Goal: Check status: Check status

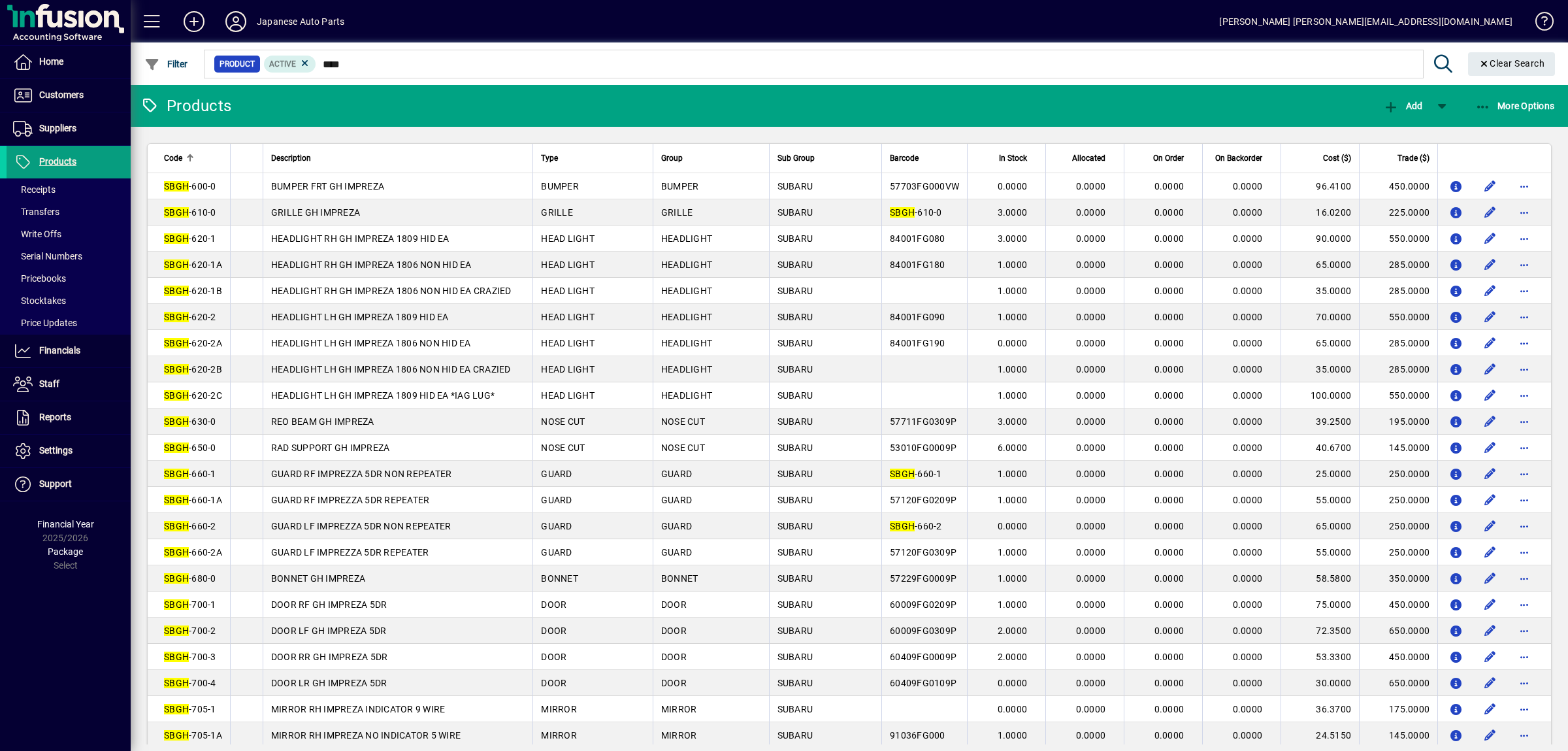
click at [346, 116] on mat-toolbar-row "Products Add More Options" at bounding box center [849, 106] width 1437 height 42
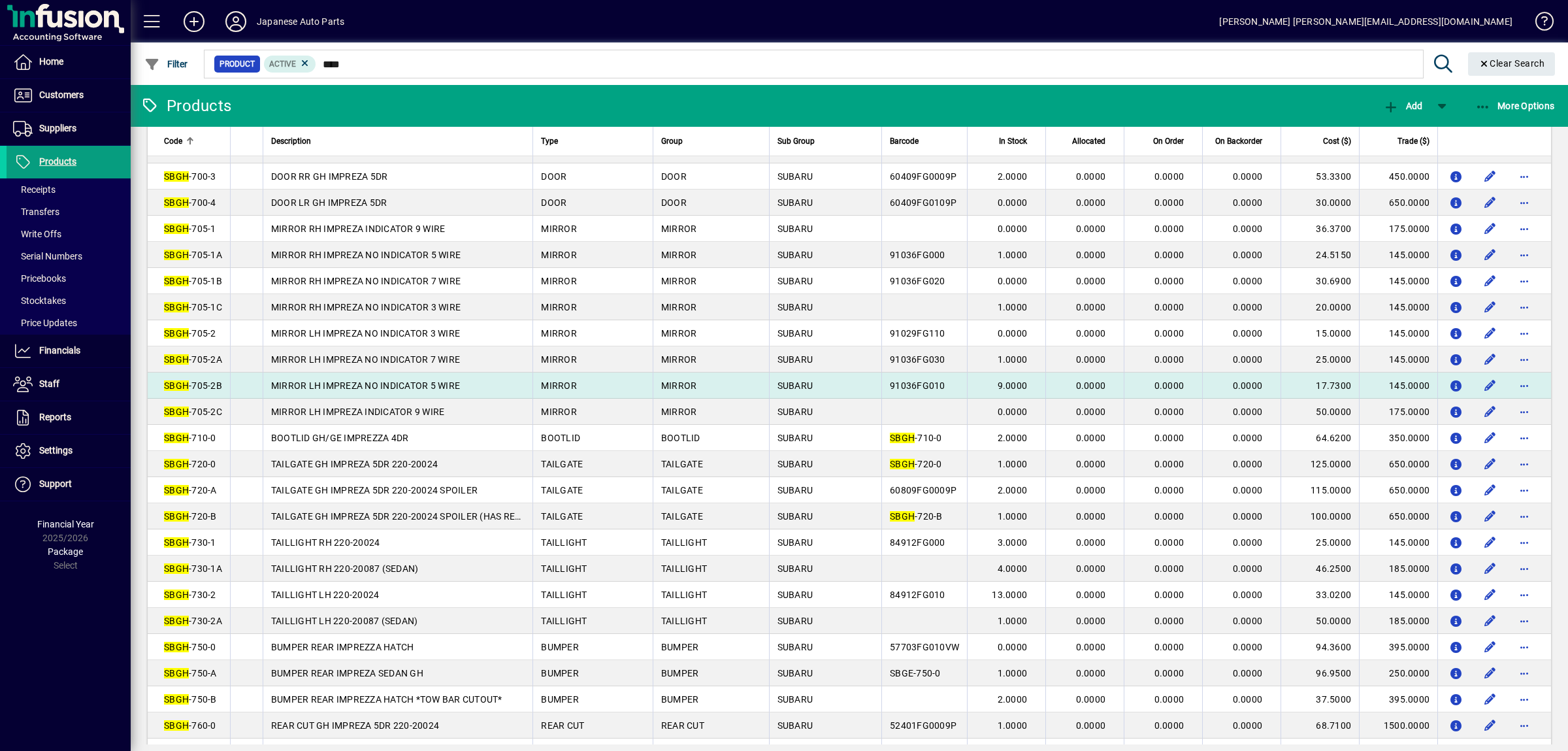
scroll to position [572, 0]
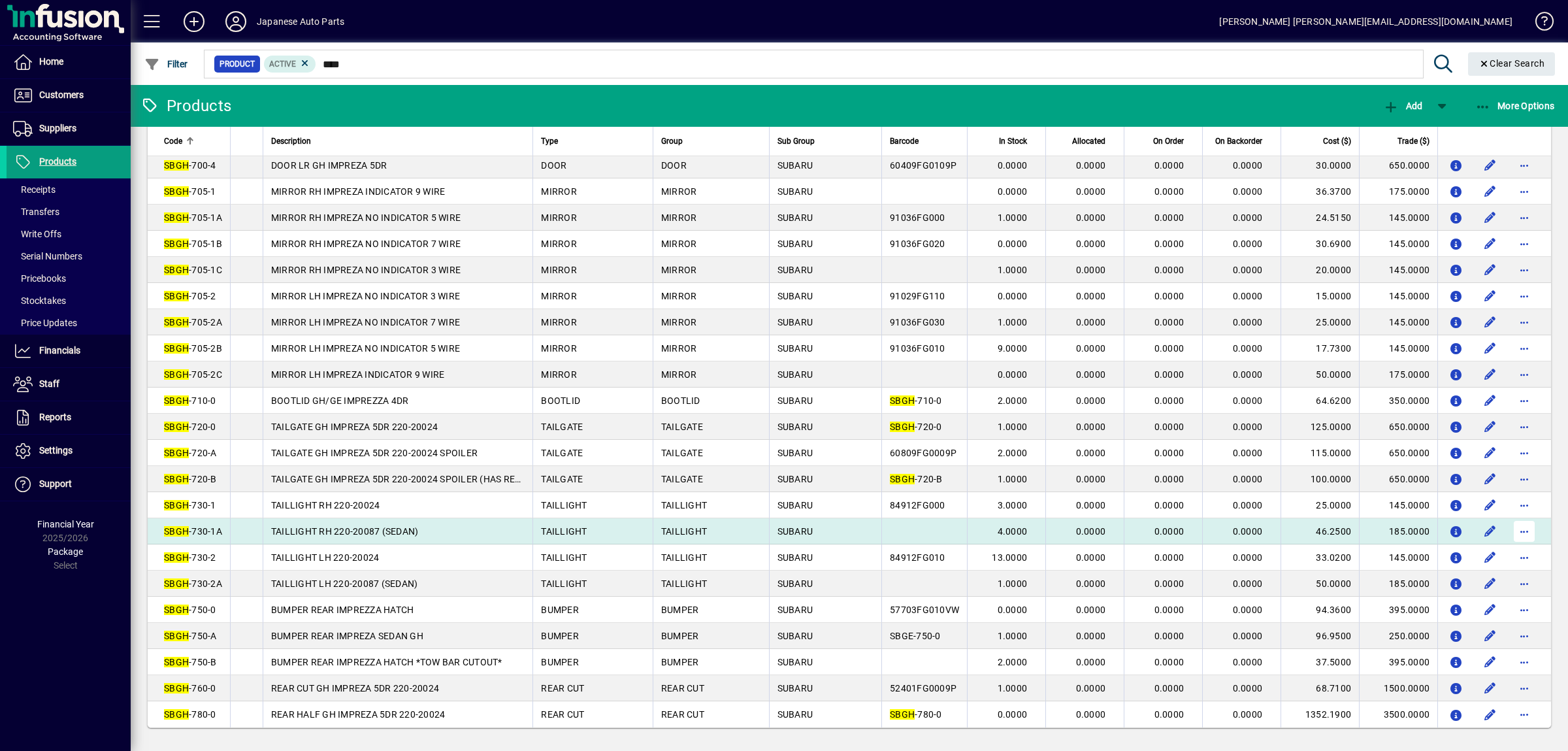
click at [1521, 518] on span "button" at bounding box center [1524, 531] width 31 height 31
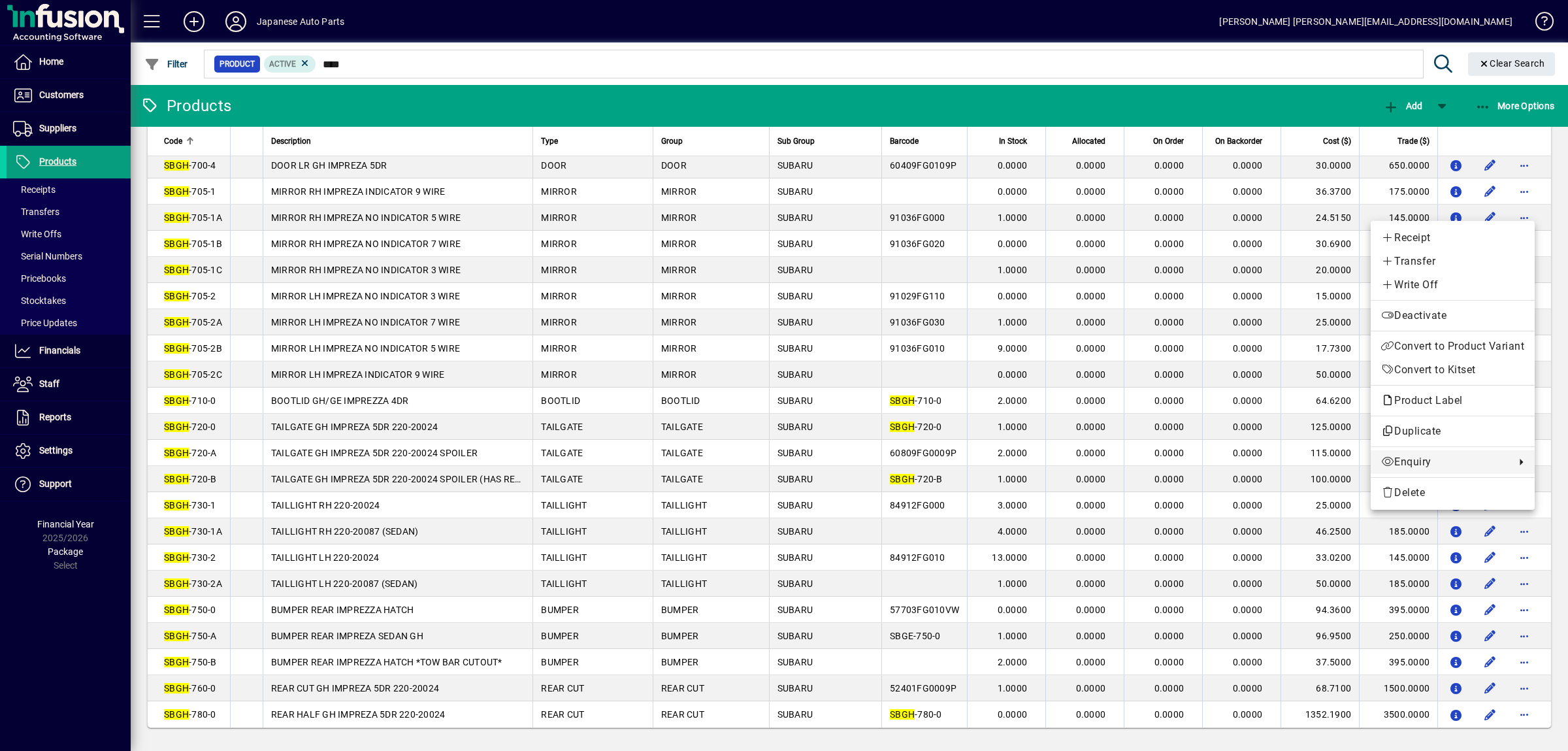
click at [1416, 466] on span "Enquiry" at bounding box center [1444, 462] width 127 height 16
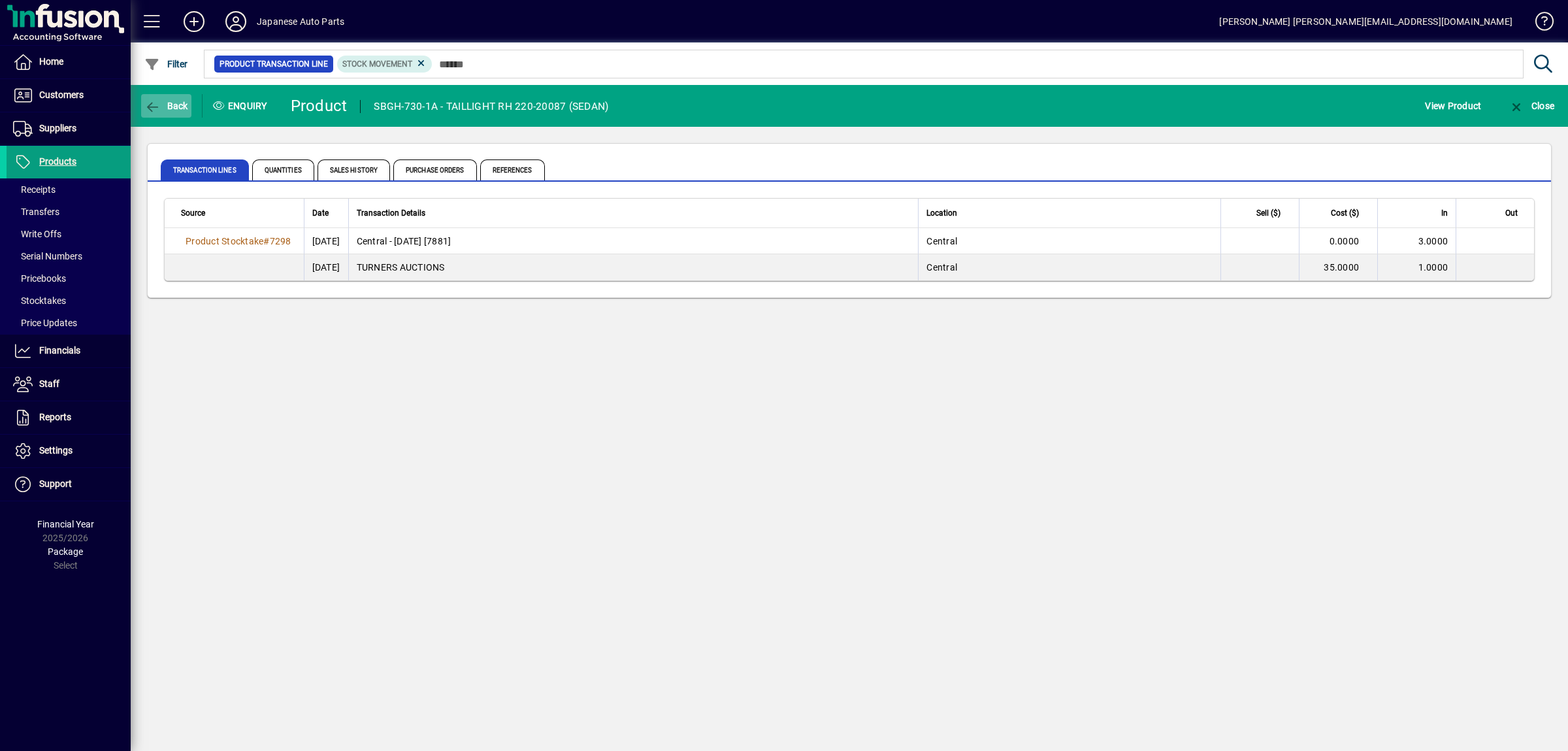
click at [170, 110] on span "Back" at bounding box center [166, 106] width 44 height 10
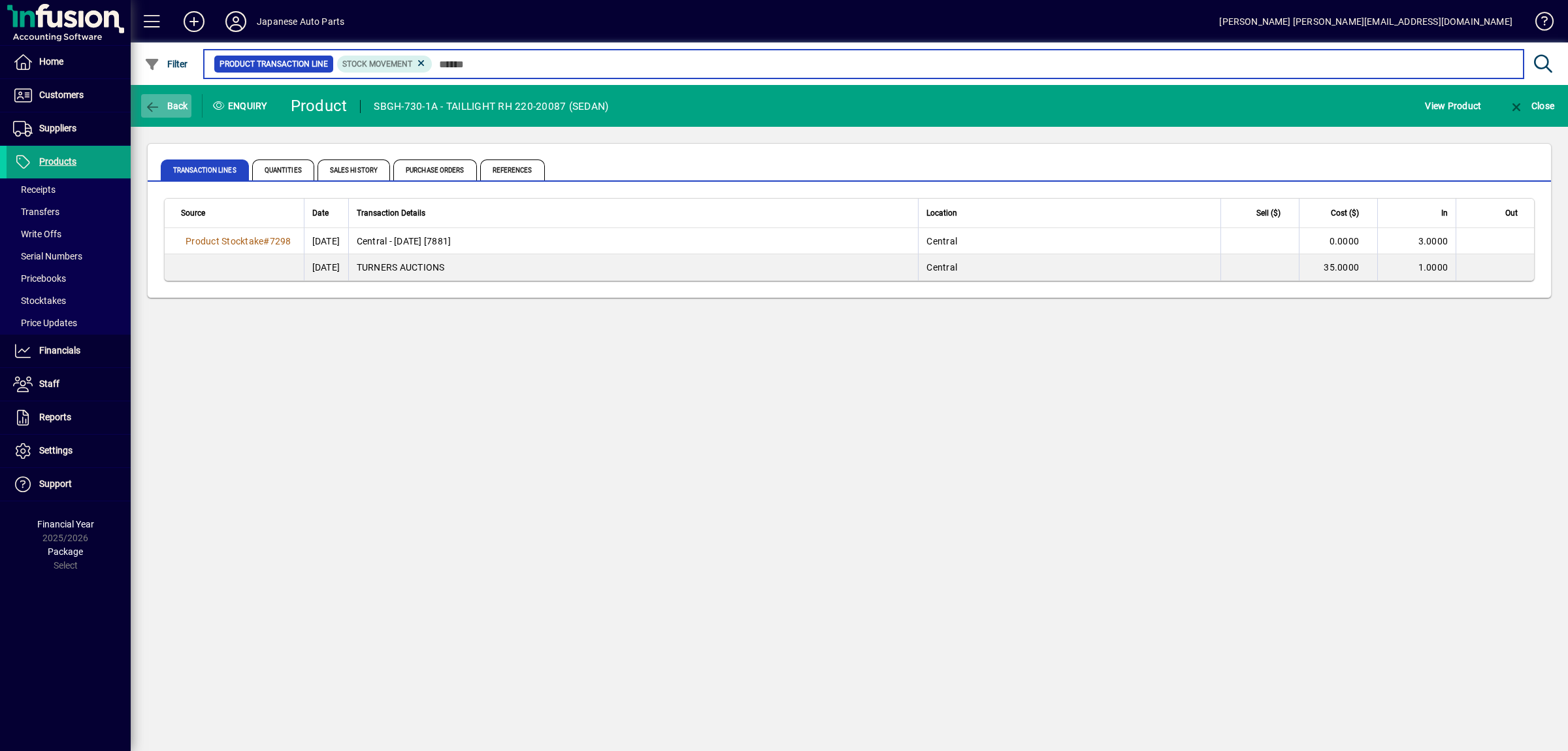
type input "****"
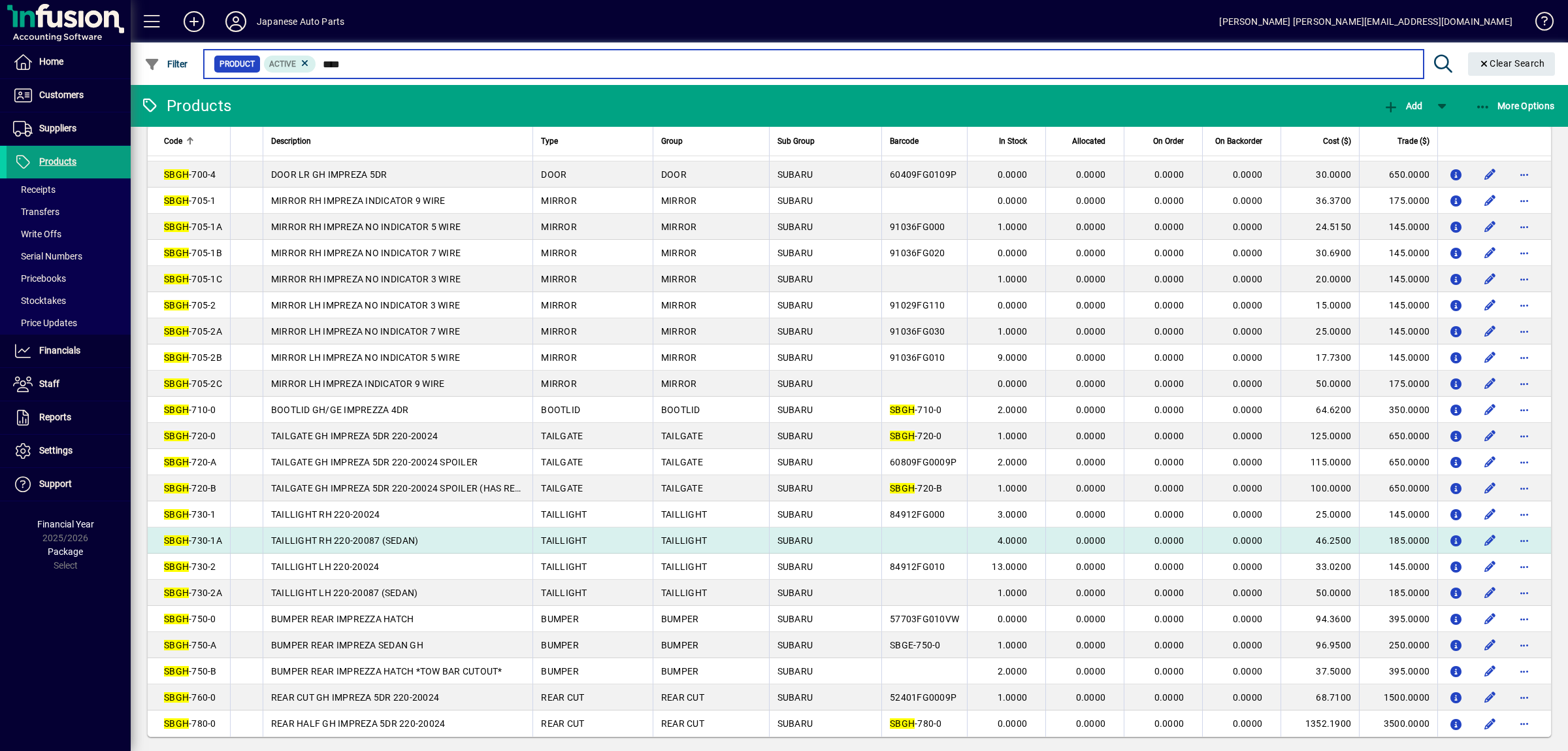
scroll to position [572, 0]
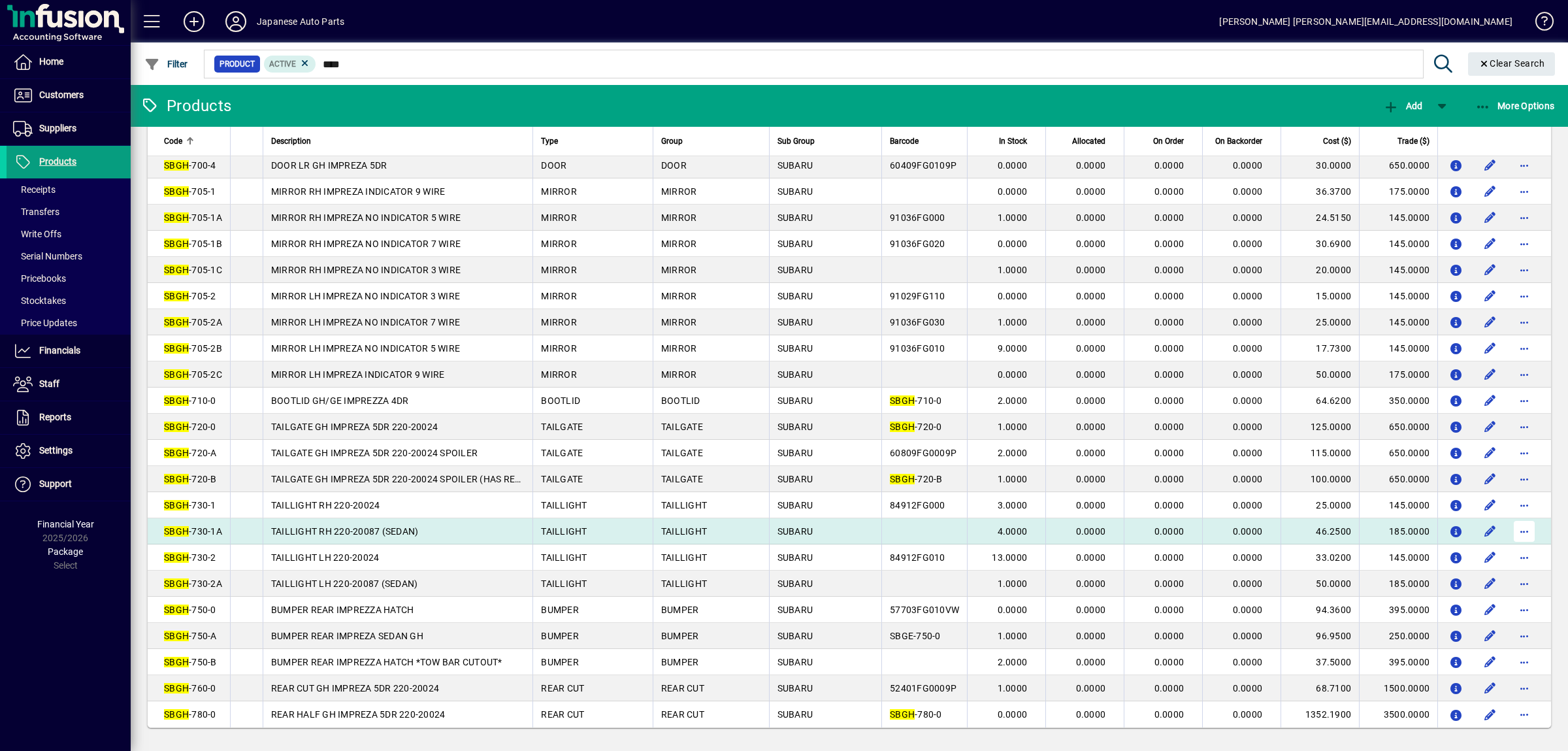
click at [1525, 517] on span "button" at bounding box center [1524, 531] width 31 height 31
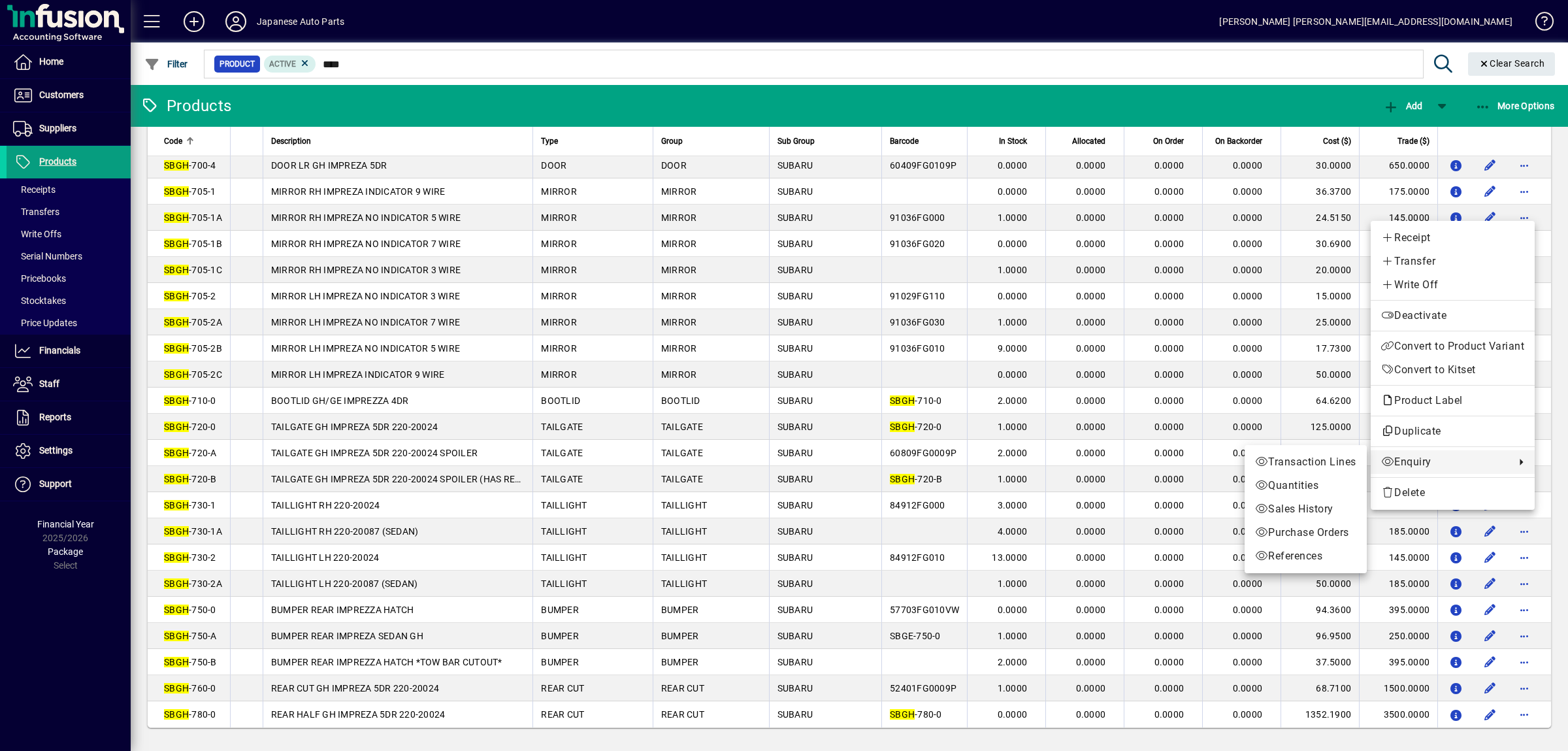
click at [1423, 454] on span "Enquiry" at bounding box center [1444, 462] width 127 height 16
